Goal: Task Accomplishment & Management: Use online tool/utility

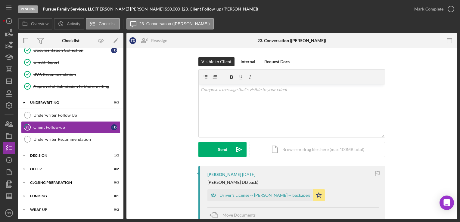
scroll to position [400, 0]
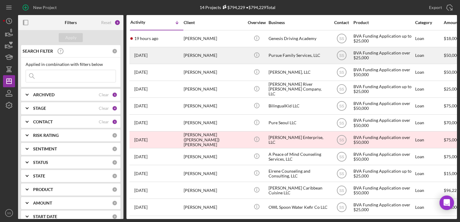
click at [212, 58] on div "[PERSON_NAME]" at bounding box center [214, 56] width 60 height 16
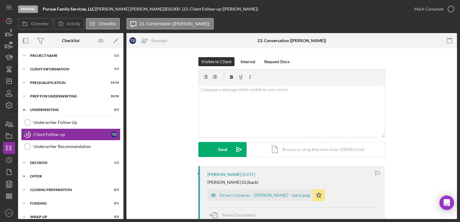
scroll to position [20, 0]
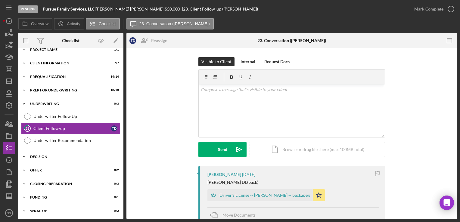
click at [69, 155] on div "Decision" at bounding box center [73, 157] width 86 height 4
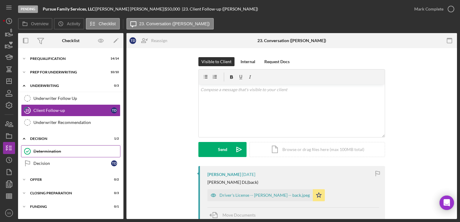
scroll to position [41, 0]
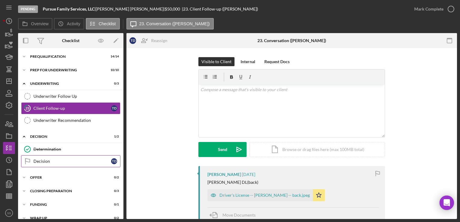
click at [70, 163] on div "Decision" at bounding box center [72, 161] width 78 height 5
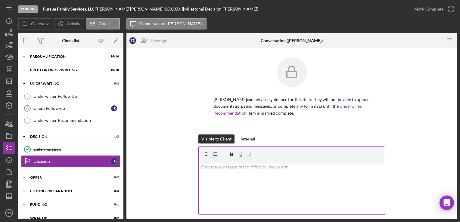
scroll to position [96, 0]
